Goal: Information Seeking & Learning: Learn about a topic

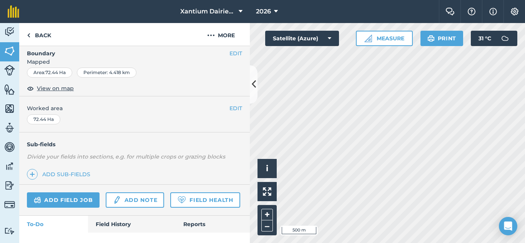
scroll to position [171, 0]
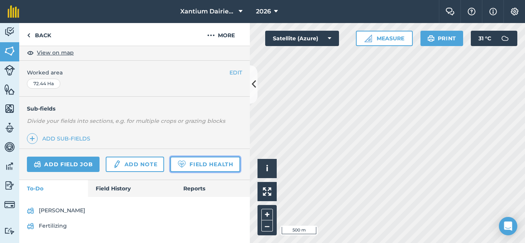
click at [170, 166] on link "Field Health" at bounding box center [205, 164] width 70 height 15
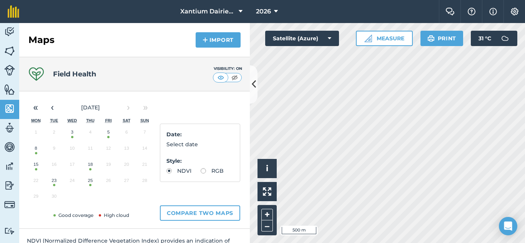
click at [90, 184] on button "25" at bounding box center [90, 182] width 18 height 16
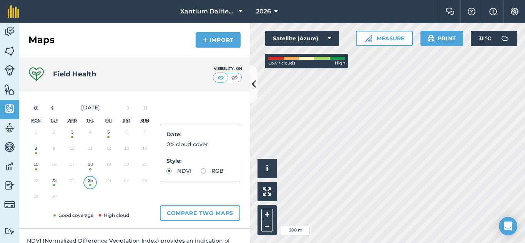
click at [201, 174] on label "RGB" at bounding box center [212, 170] width 23 height 5
radio input "true"
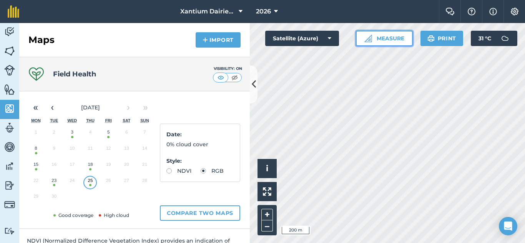
click at [379, 38] on button "Measure" at bounding box center [384, 38] width 57 height 15
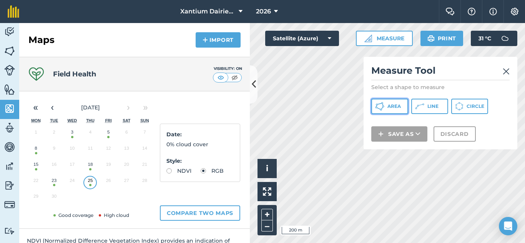
click at [396, 107] on span "Area" at bounding box center [393, 106] width 13 height 6
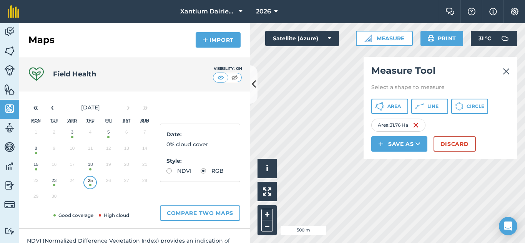
click at [506, 73] on img at bounding box center [505, 71] width 7 height 9
